Goal: Find specific page/section: Find specific page/section

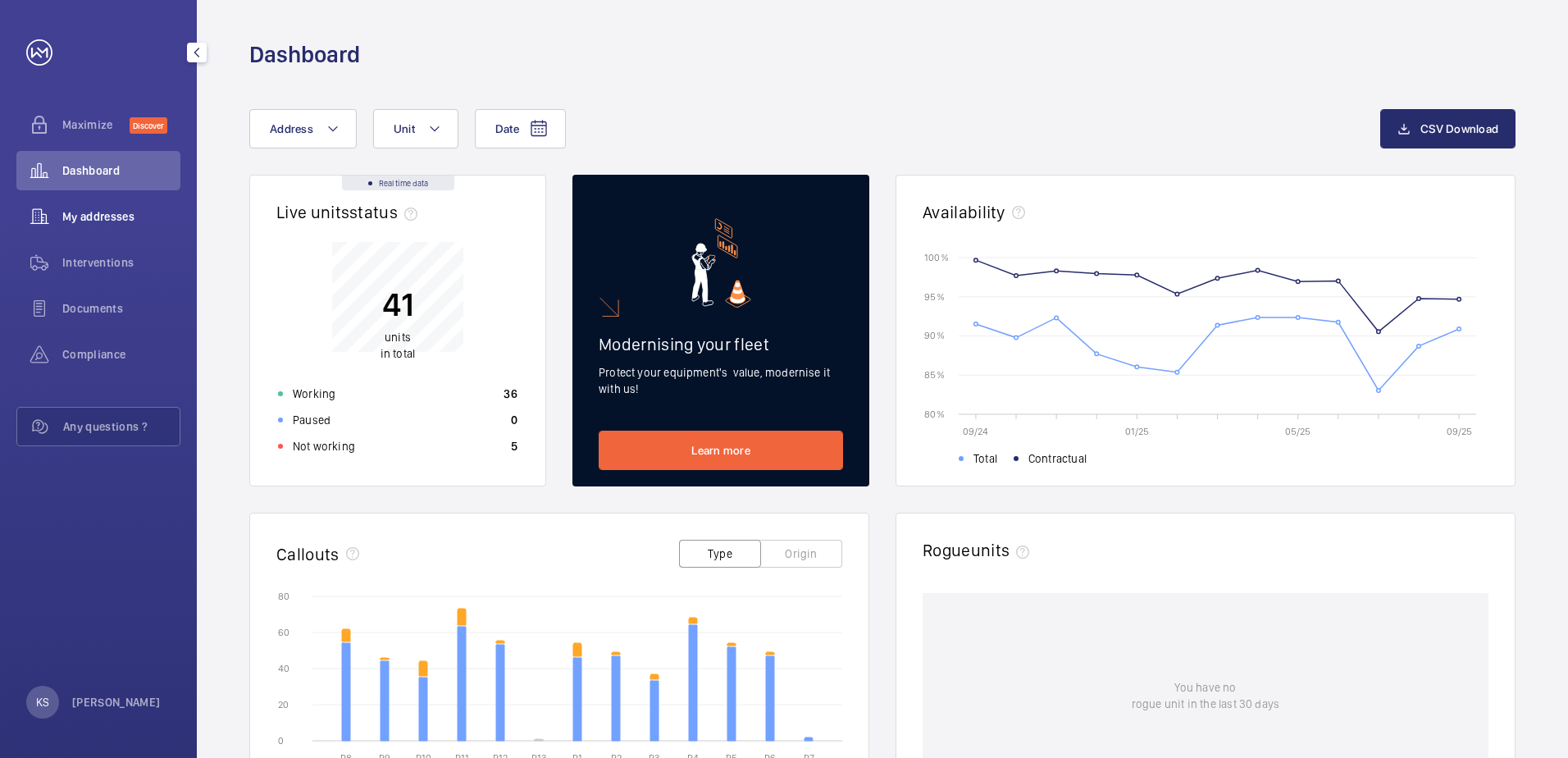
click at [137, 215] on span "My addresses" at bounding box center [120, 216] width 118 height 17
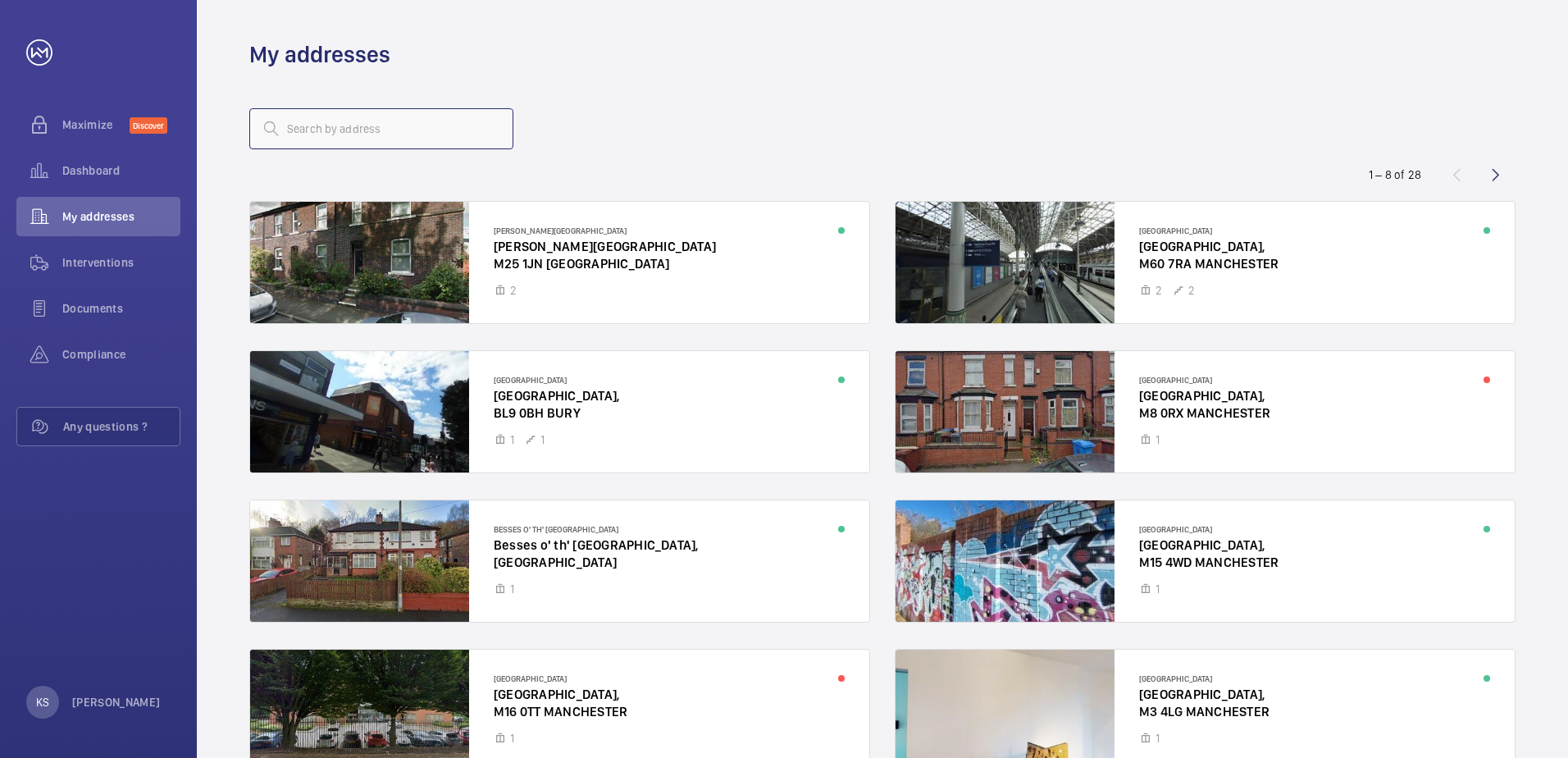
click at [335, 133] on input "text" at bounding box center [382, 128] width 264 height 41
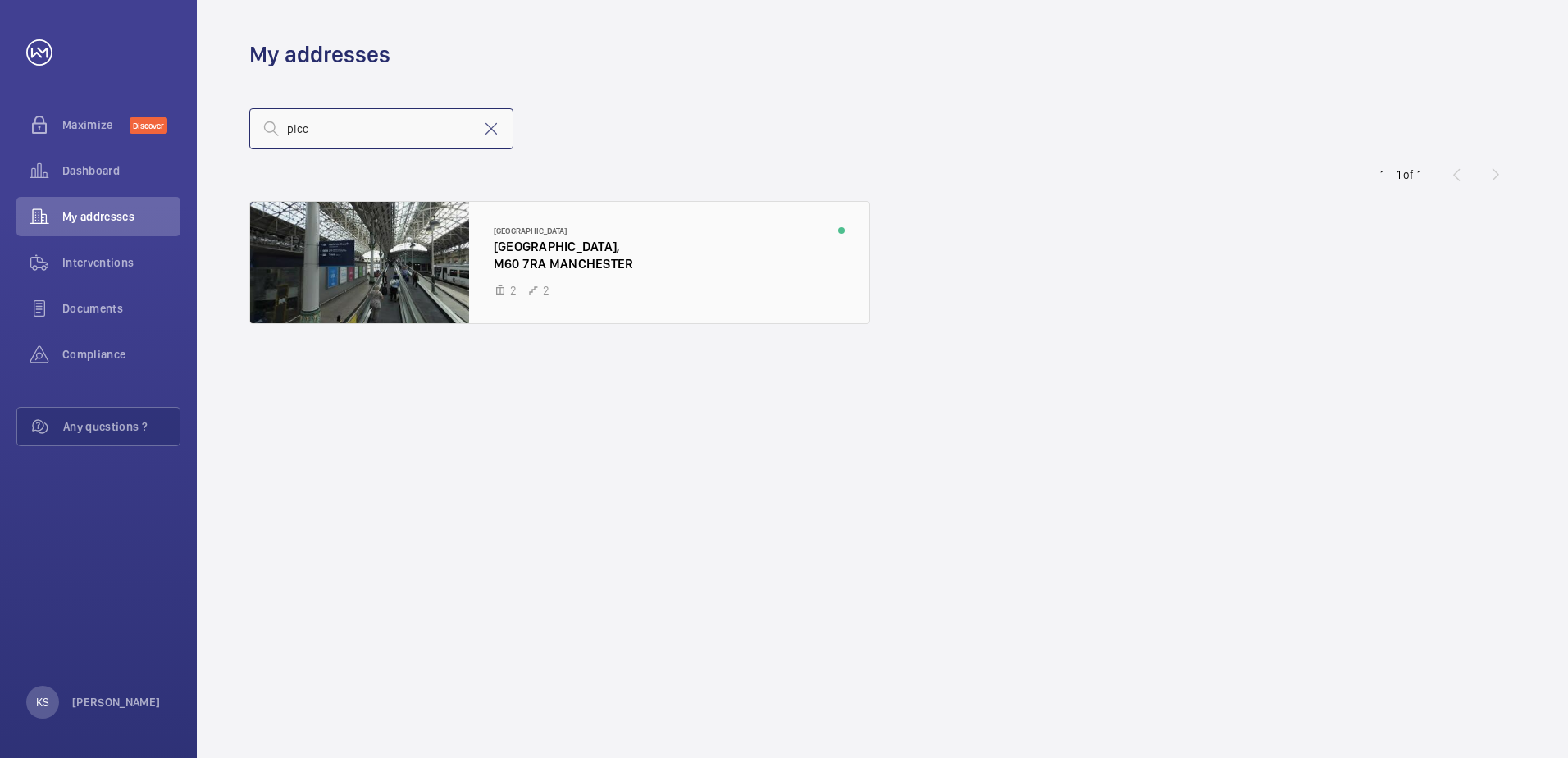
type input "picc"
click at [368, 255] on div at bounding box center [560, 262] width 619 height 121
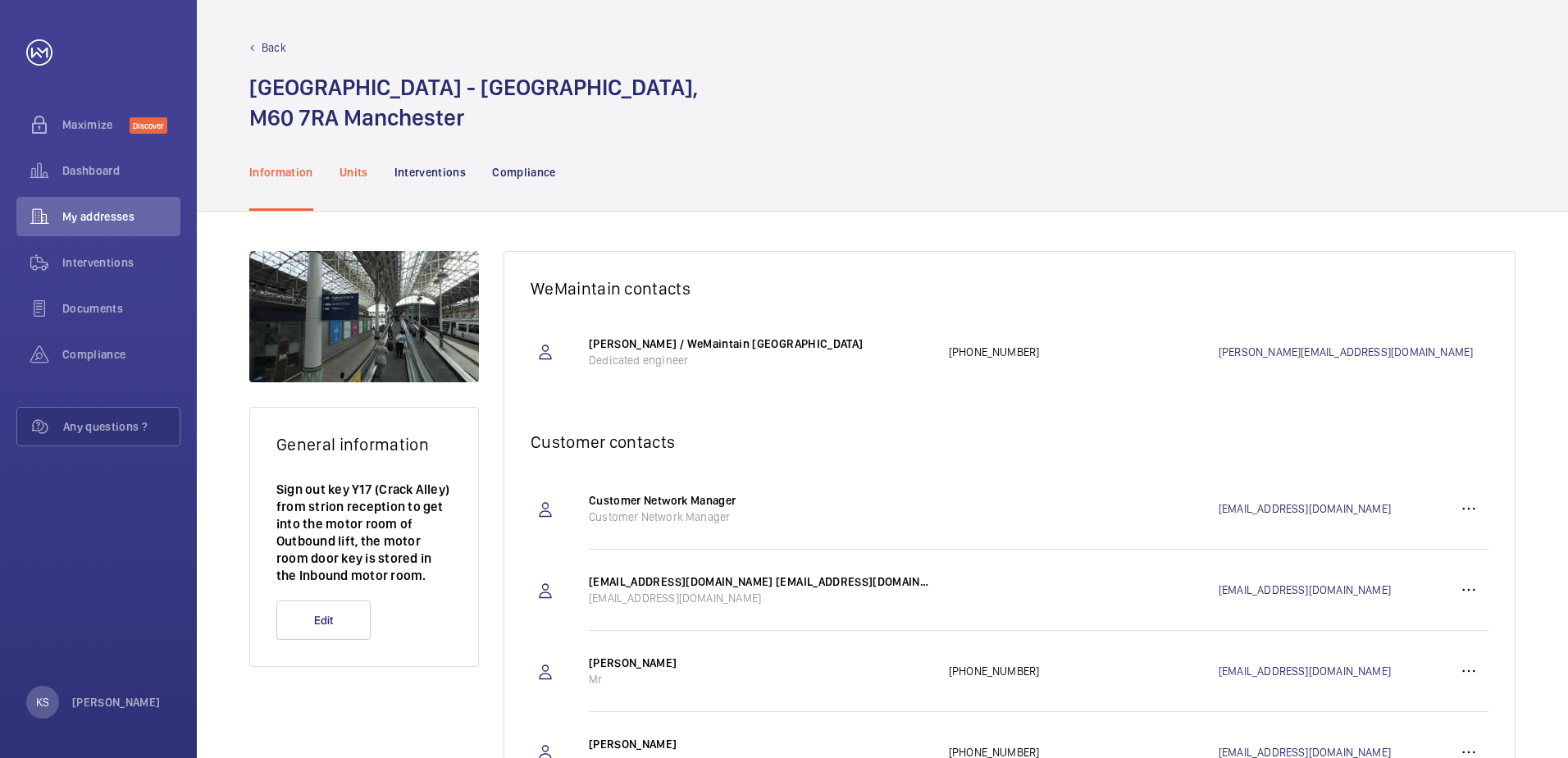
click at [351, 171] on p "Units" at bounding box center [354, 172] width 28 height 17
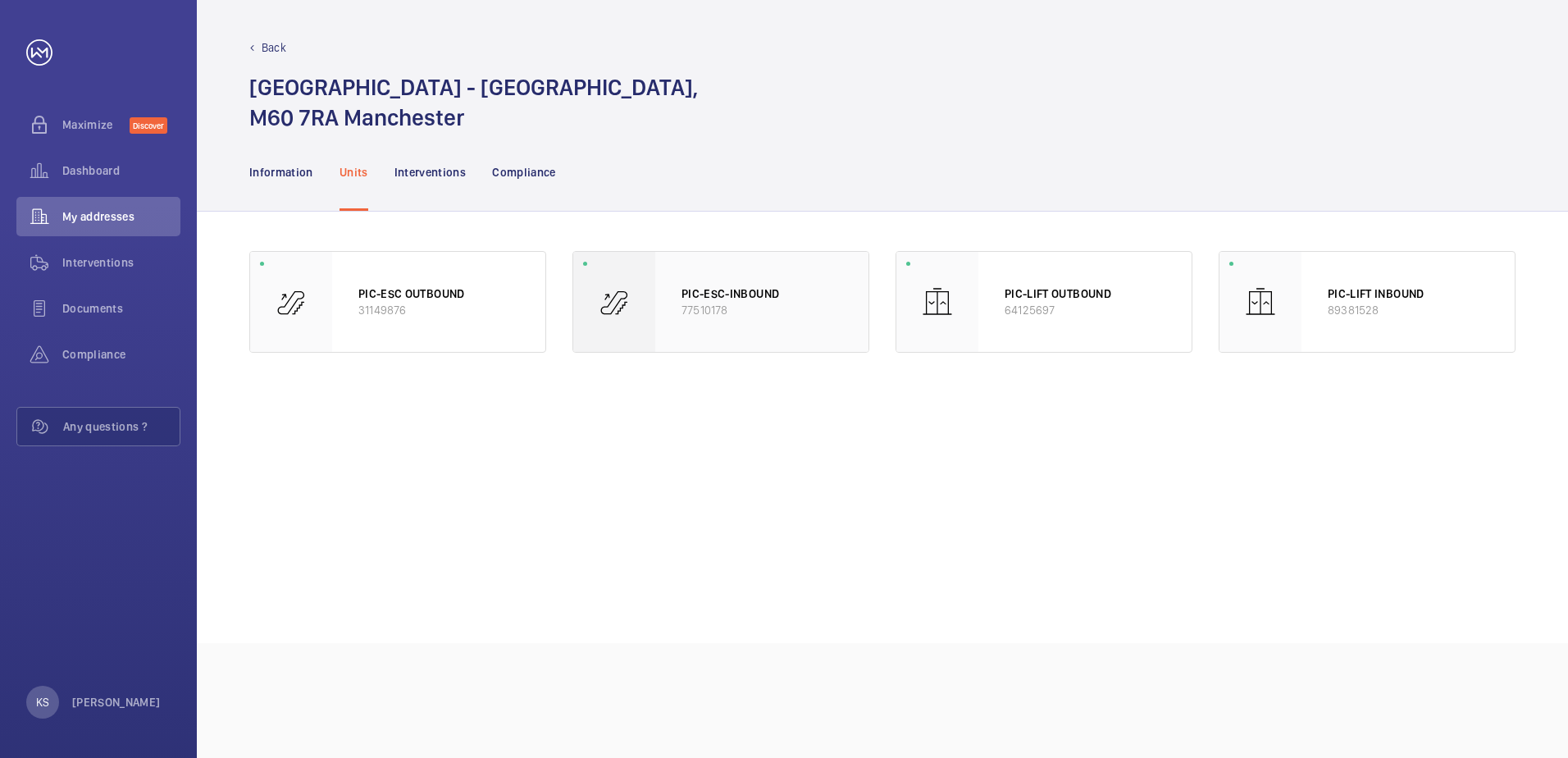
click at [634, 333] on div at bounding box center [614, 301] width 82 height 100
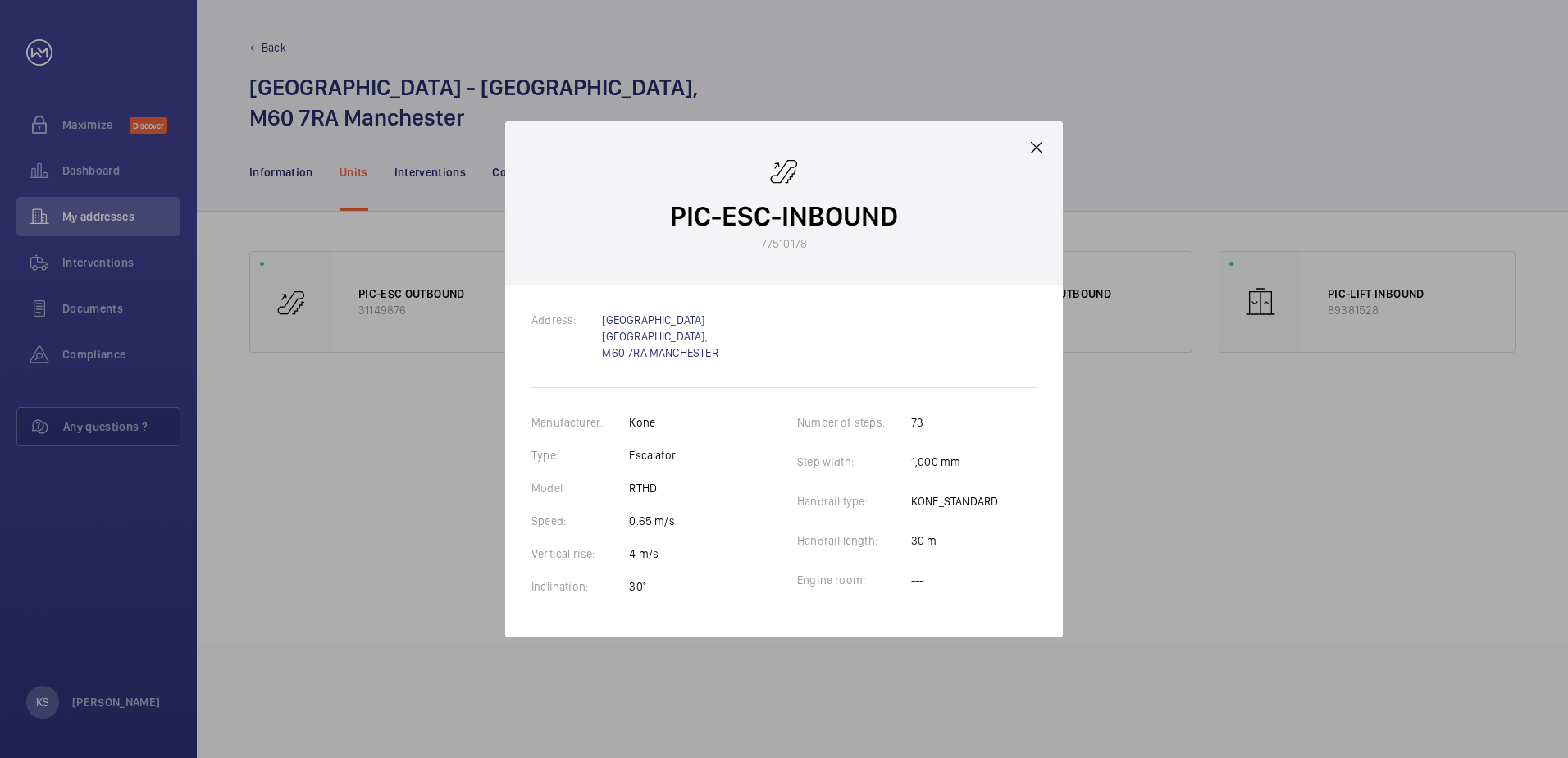
click at [1037, 151] on mat-icon at bounding box center [1037, 148] width 19 height 19
